Goal: Information Seeking & Learning: Check status

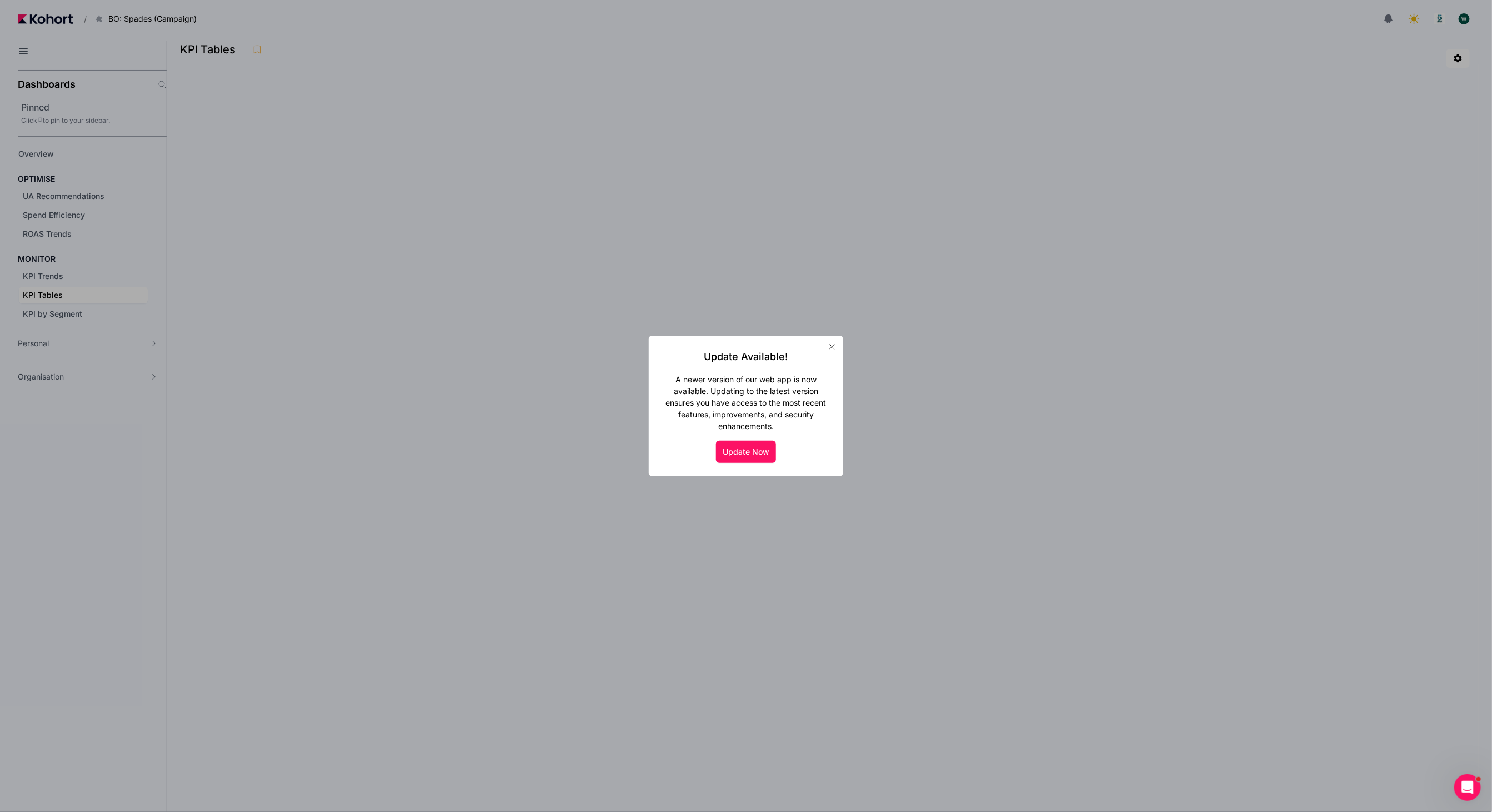
click at [831, 341] on button "button" at bounding box center [832, 346] width 17 height 17
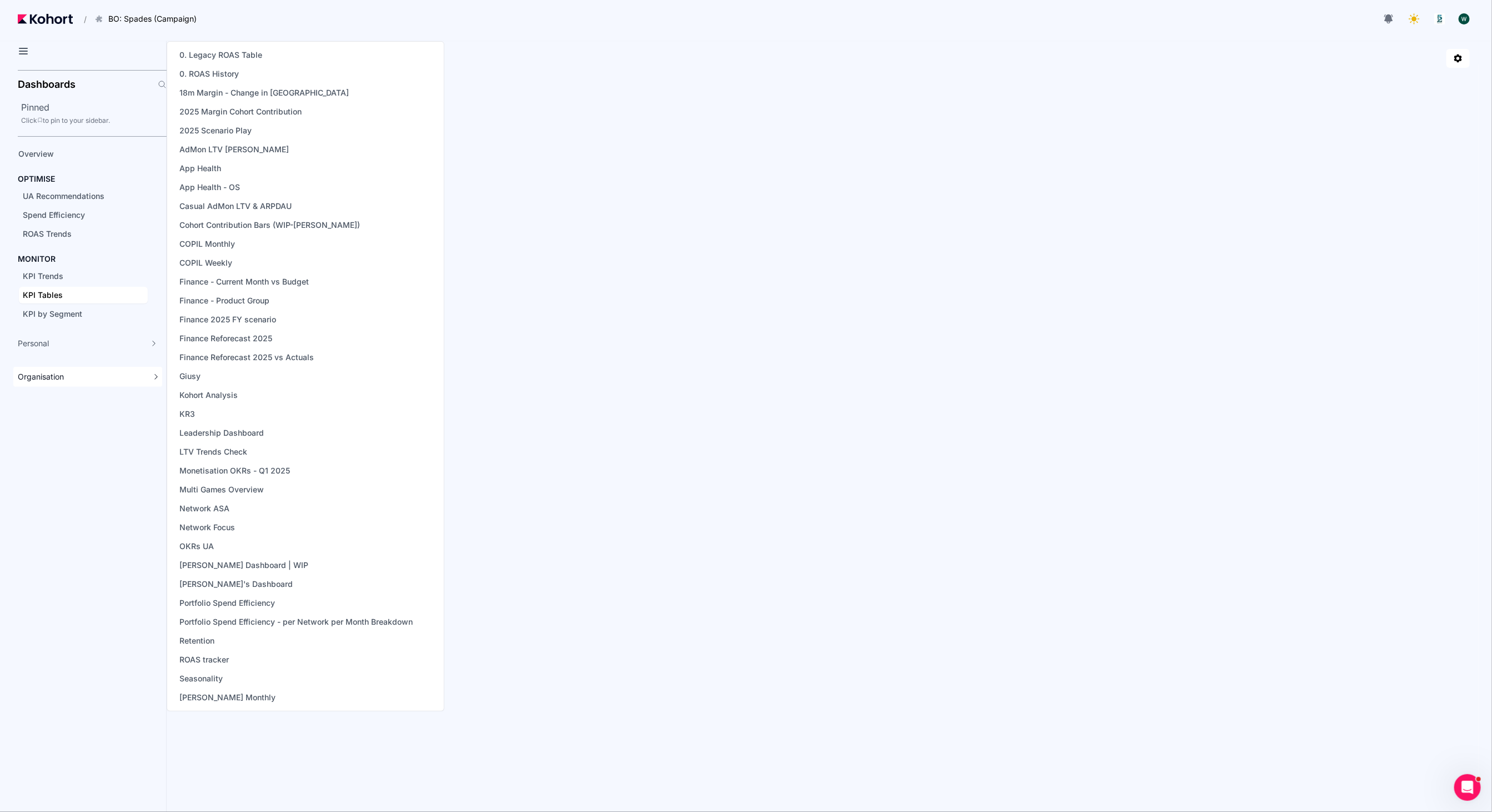
click at [81, 373] on div "Organisation" at bounding box center [81, 375] width 128 height 11
click at [223, 52] on span "0. Legacy ROAS Table" at bounding box center [220, 54] width 82 height 11
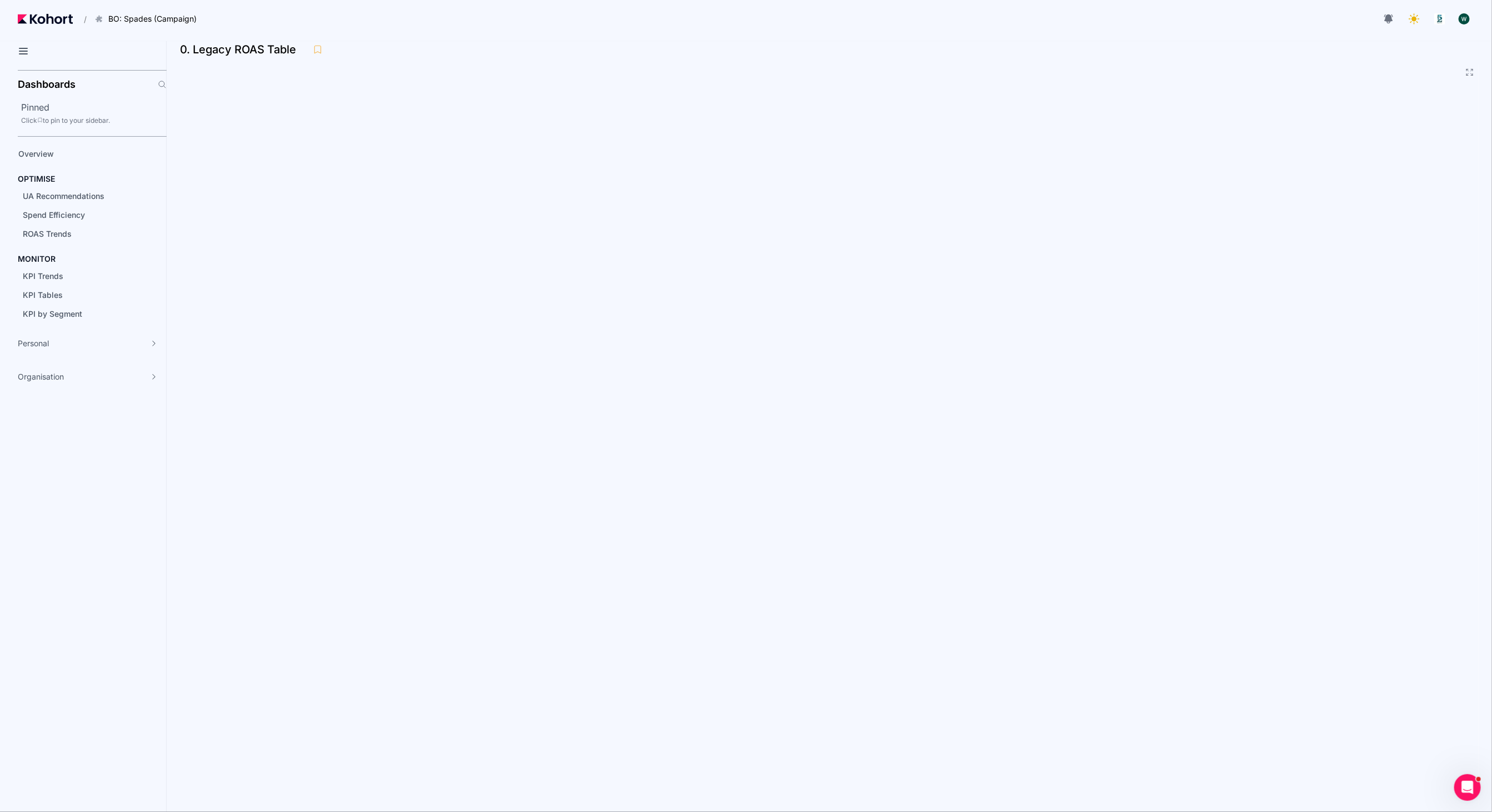
click at [535, 15] on div at bounding box center [841, 18] width 1266 height 22
click at [436, 51] on div "0. Legacy ROAS Table" at bounding box center [826, 49] width 1290 height 16
